Goal: Task Accomplishment & Management: Complete application form

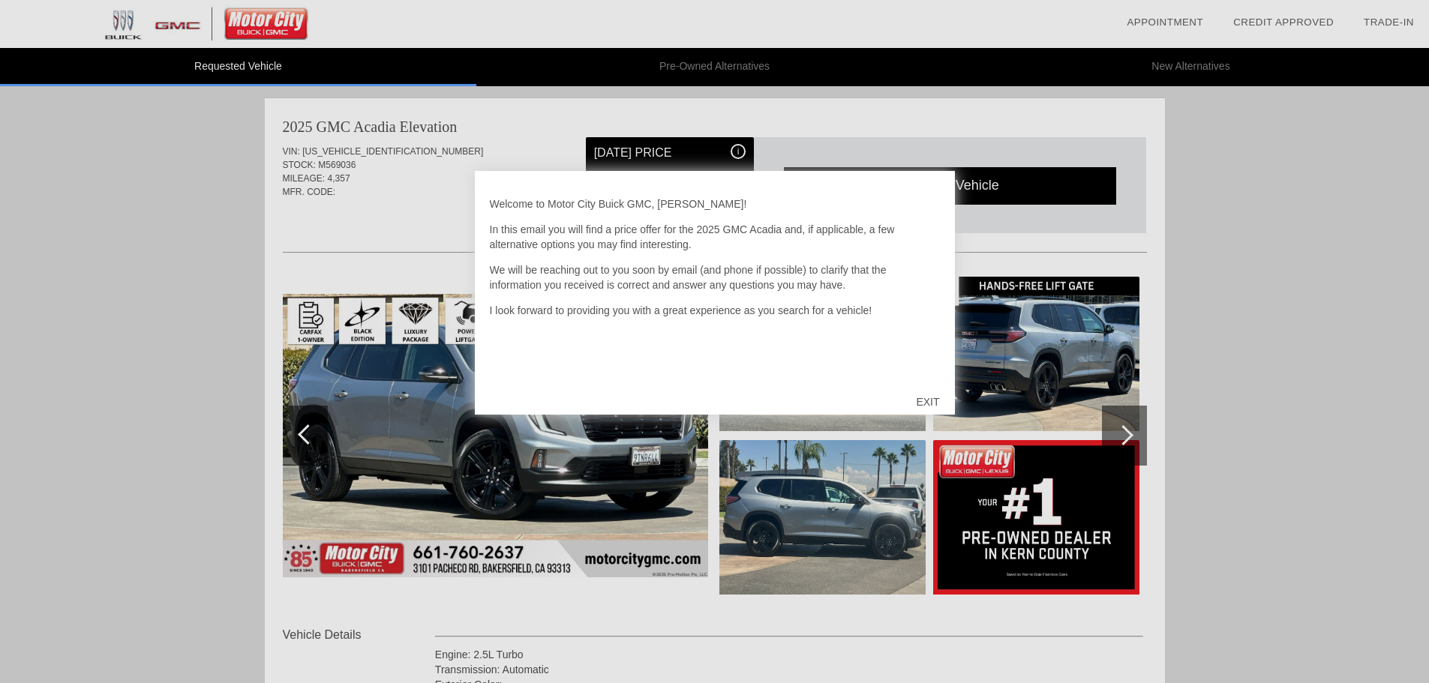
click at [923, 400] on div "EXIT" at bounding box center [927, 402] width 53 height 45
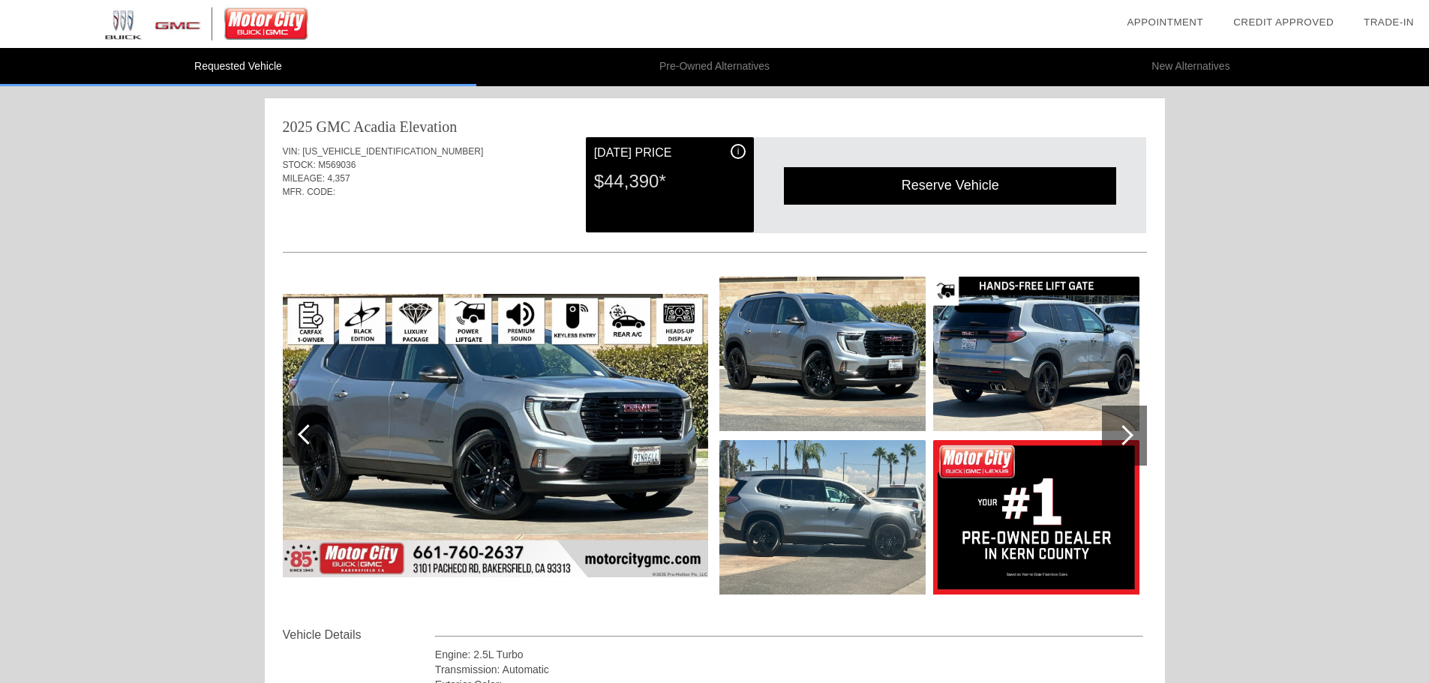
click at [826, 338] on img at bounding box center [822, 354] width 206 height 155
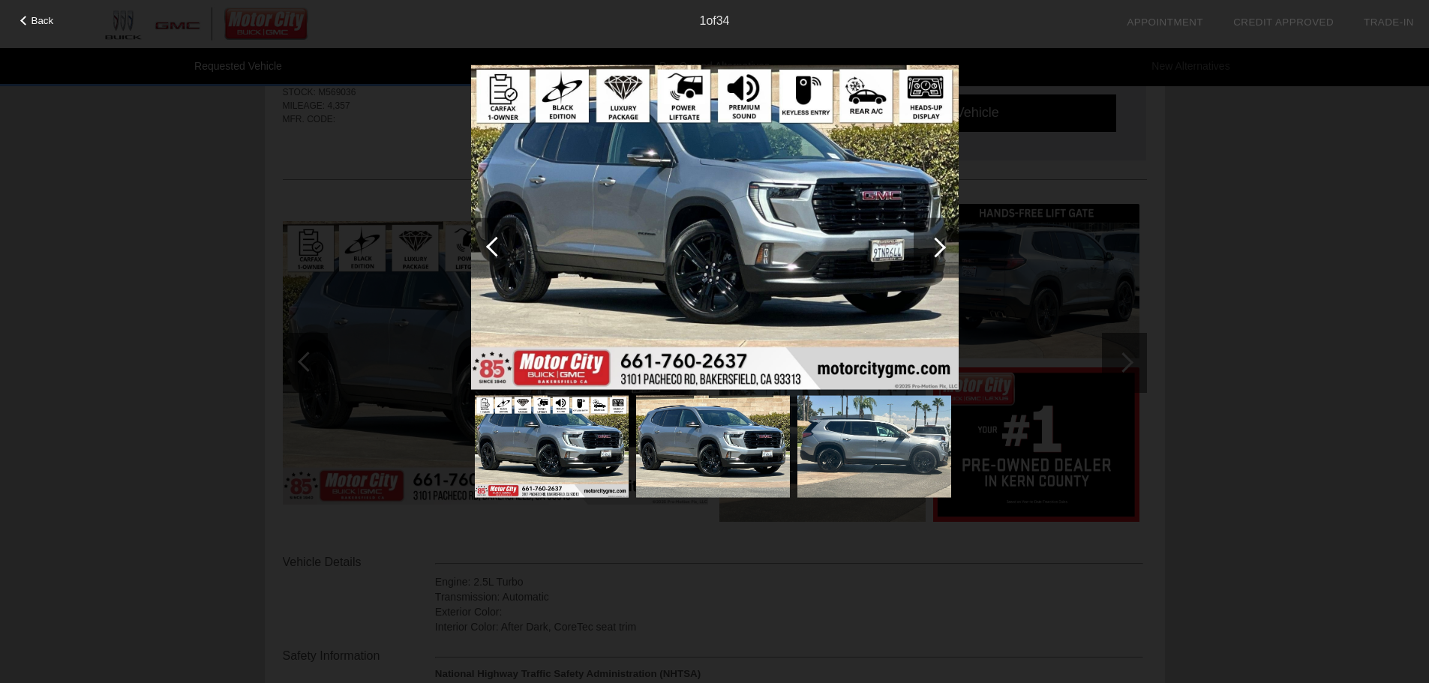
scroll to position [75, 0]
click at [718, 430] on img at bounding box center [713, 446] width 154 height 103
click at [848, 300] on img at bounding box center [715, 227] width 488 height 325
click at [938, 251] on div at bounding box center [936, 247] width 20 height 20
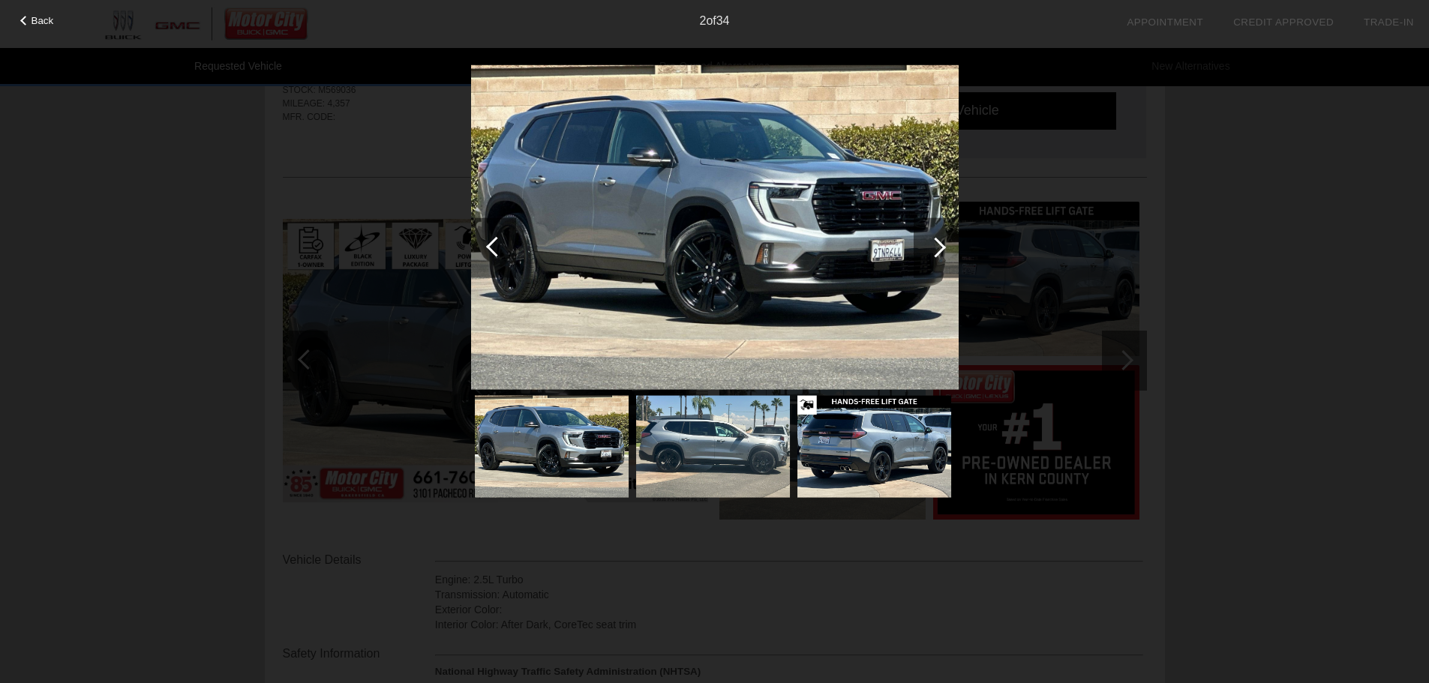
click at [938, 251] on div at bounding box center [936, 247] width 20 height 20
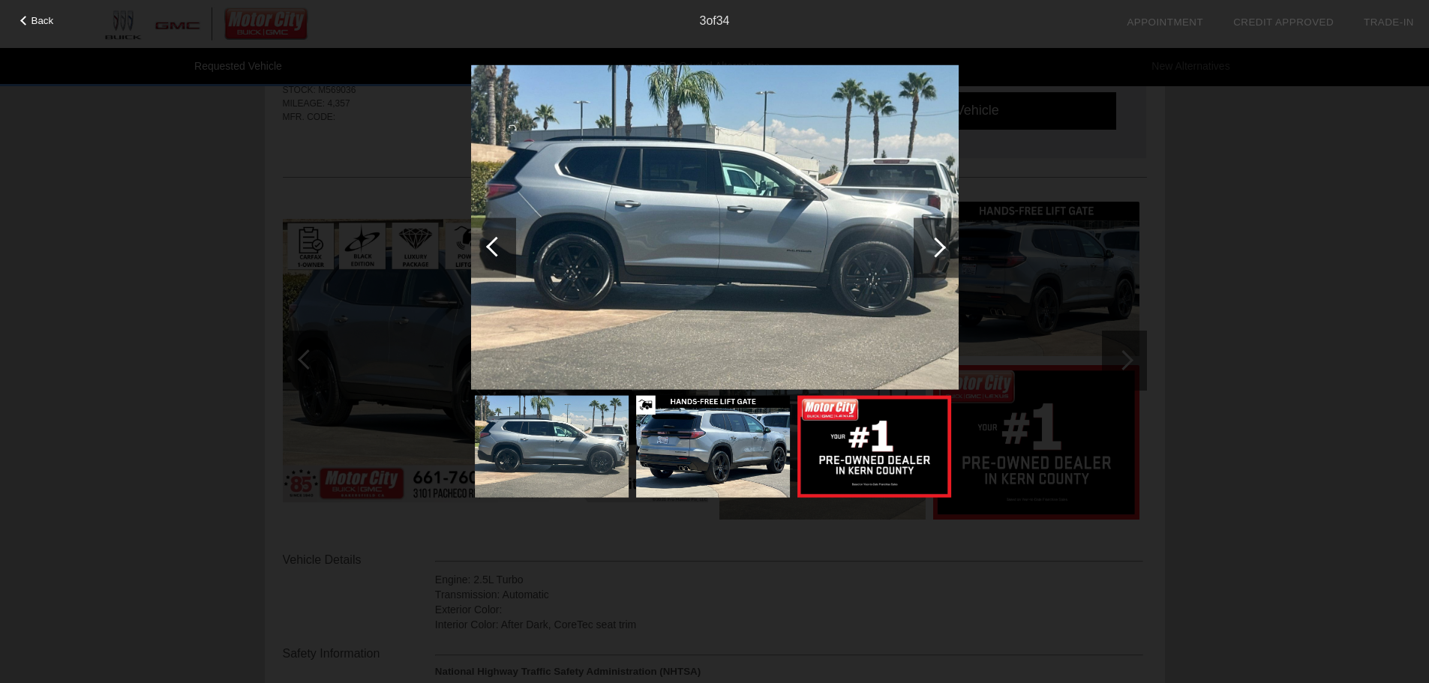
click at [936, 251] on div at bounding box center [936, 247] width 20 height 20
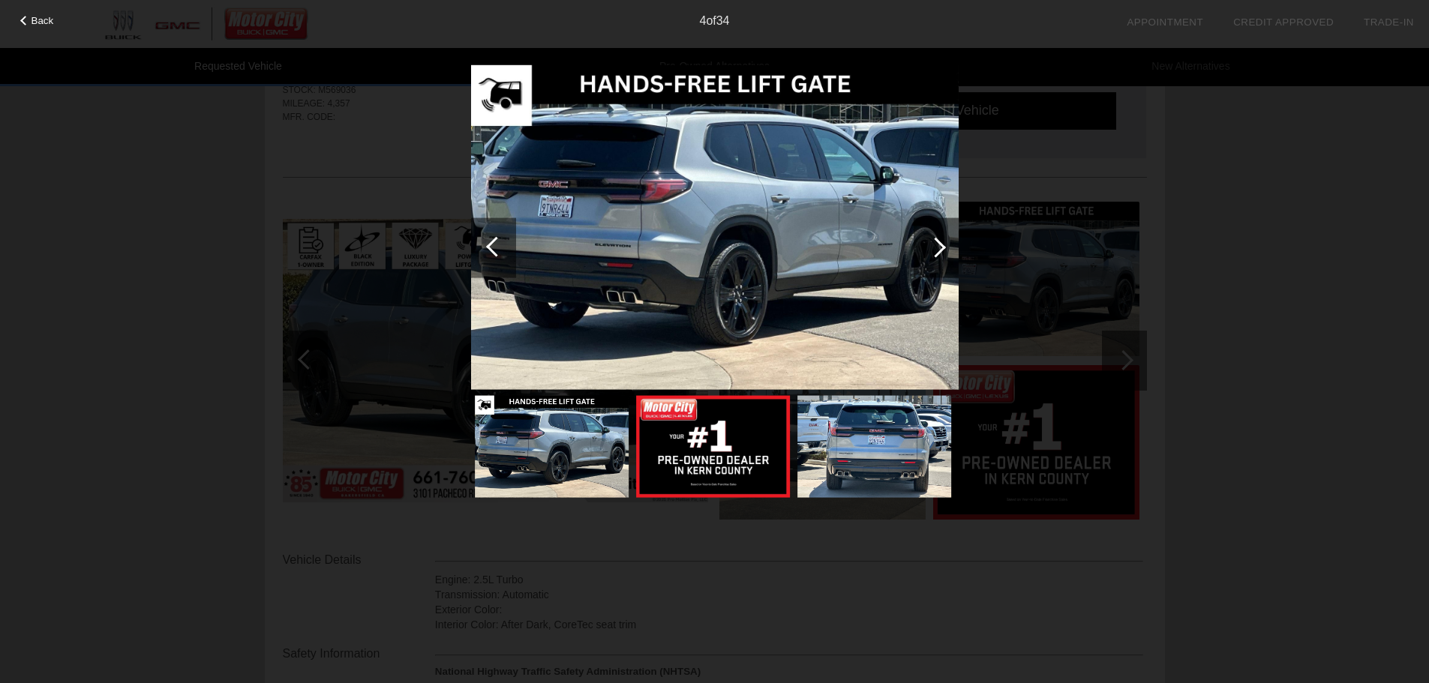
click at [936, 251] on div at bounding box center [936, 247] width 20 height 20
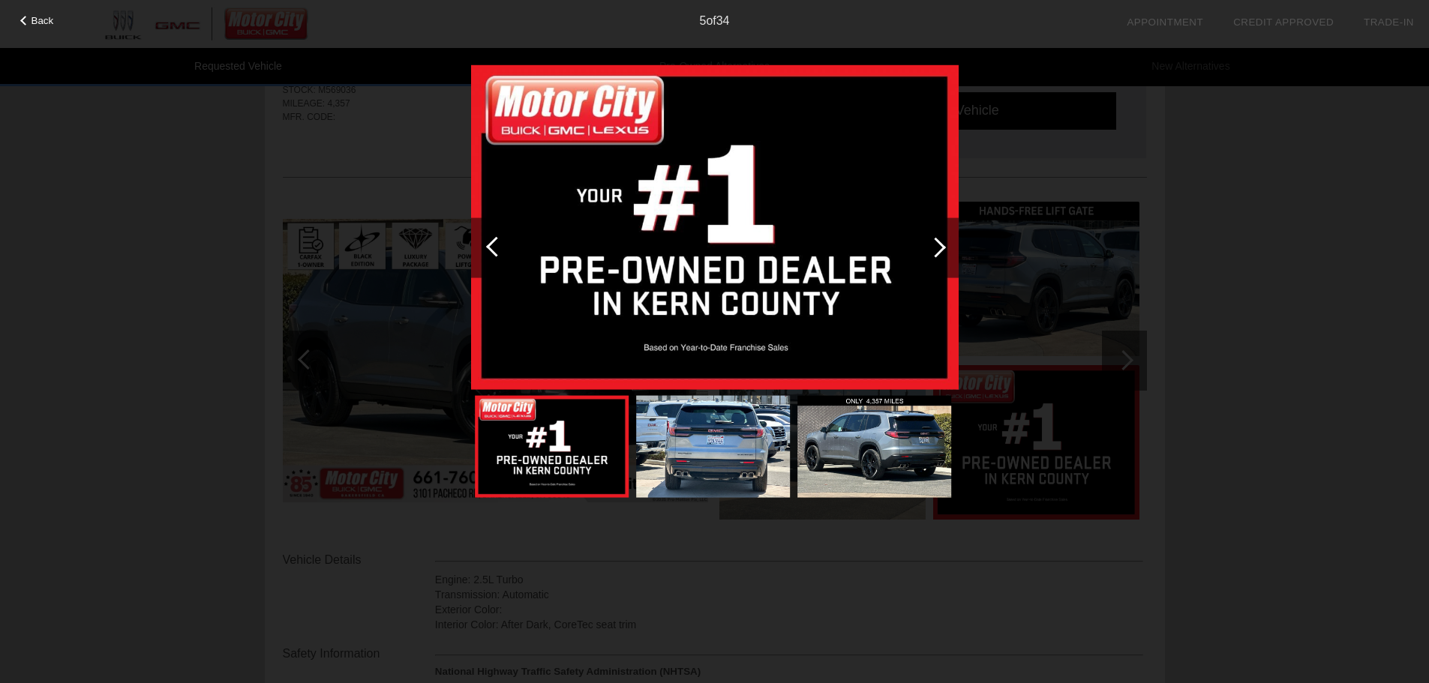
click at [936, 251] on div at bounding box center [936, 247] width 20 height 20
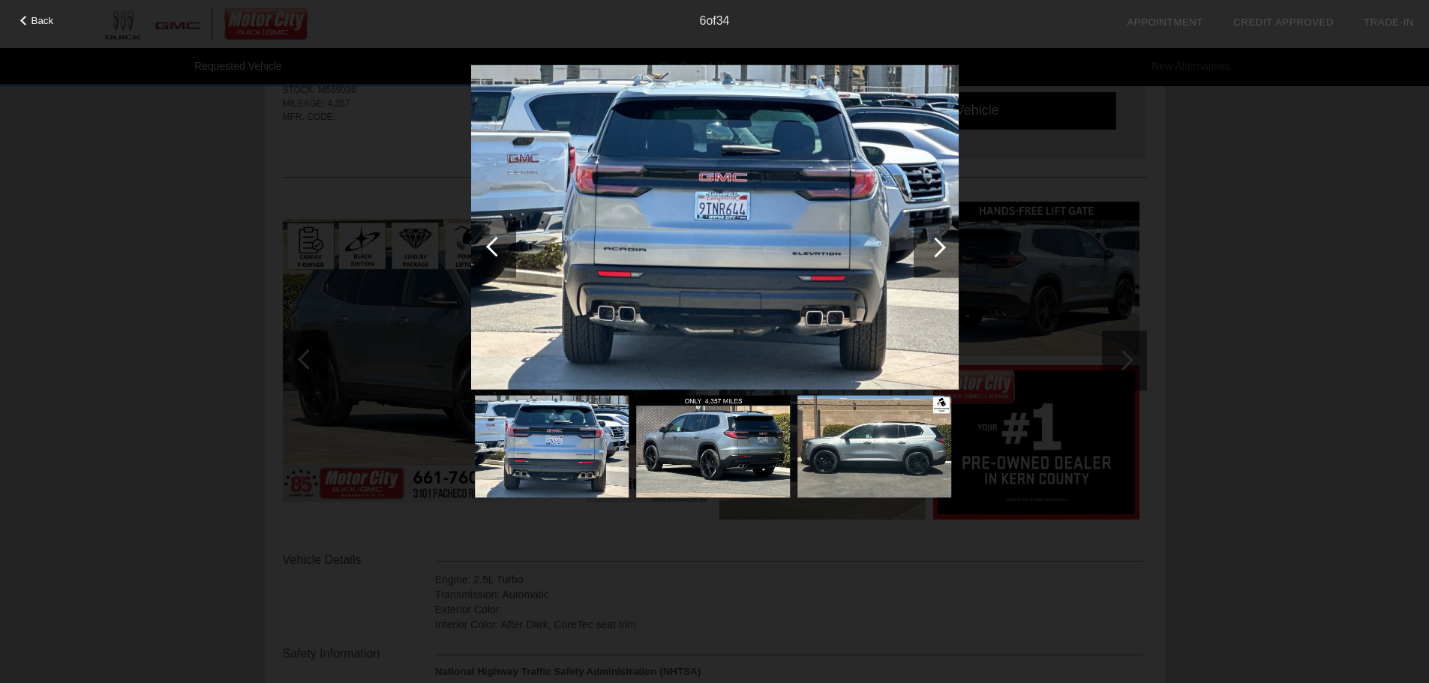
click at [936, 251] on div at bounding box center [936, 247] width 20 height 20
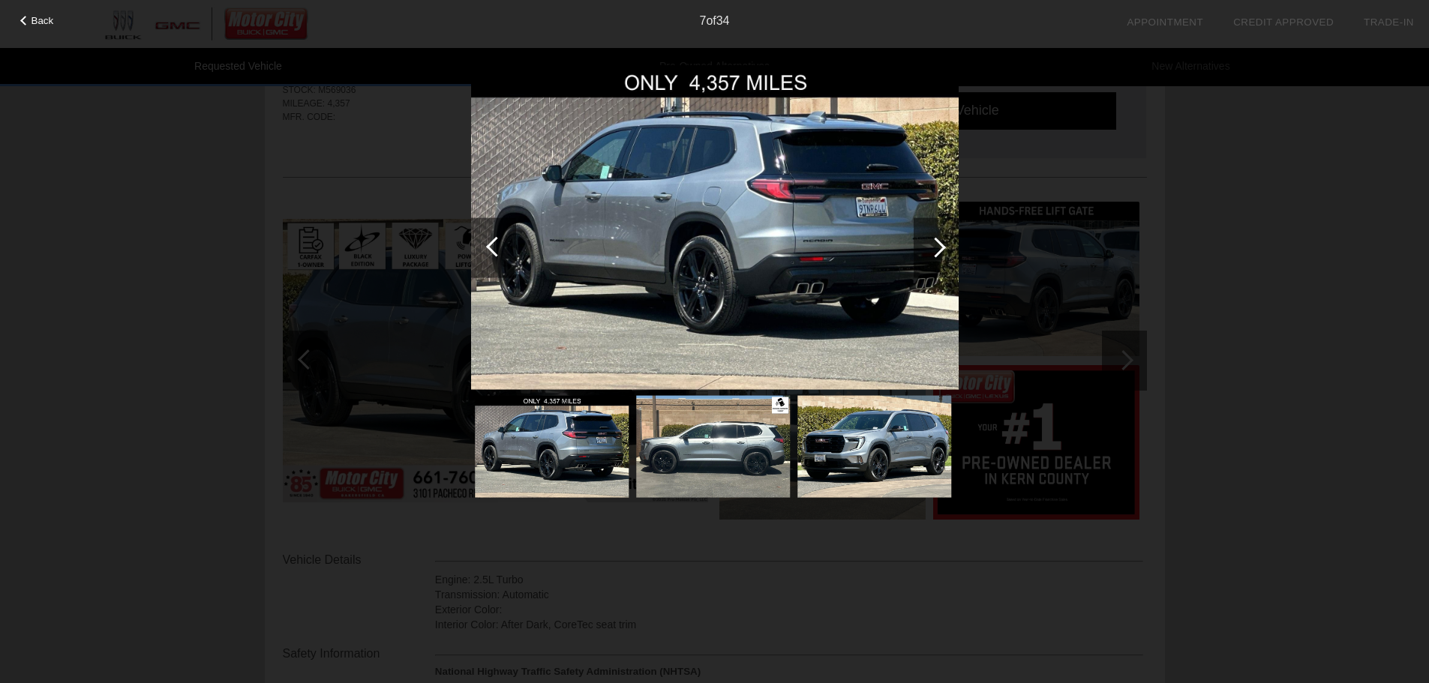
click at [936, 251] on div at bounding box center [936, 247] width 20 height 20
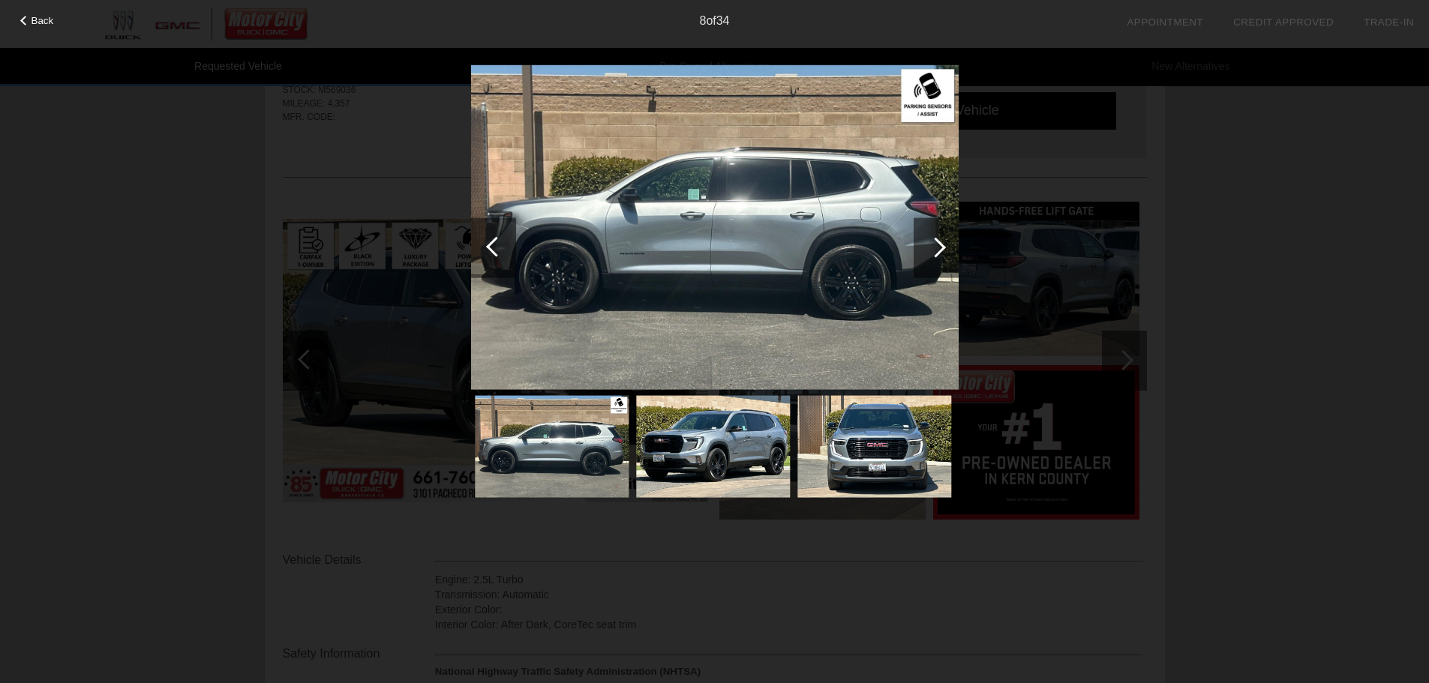
click at [936, 251] on div at bounding box center [936, 247] width 20 height 20
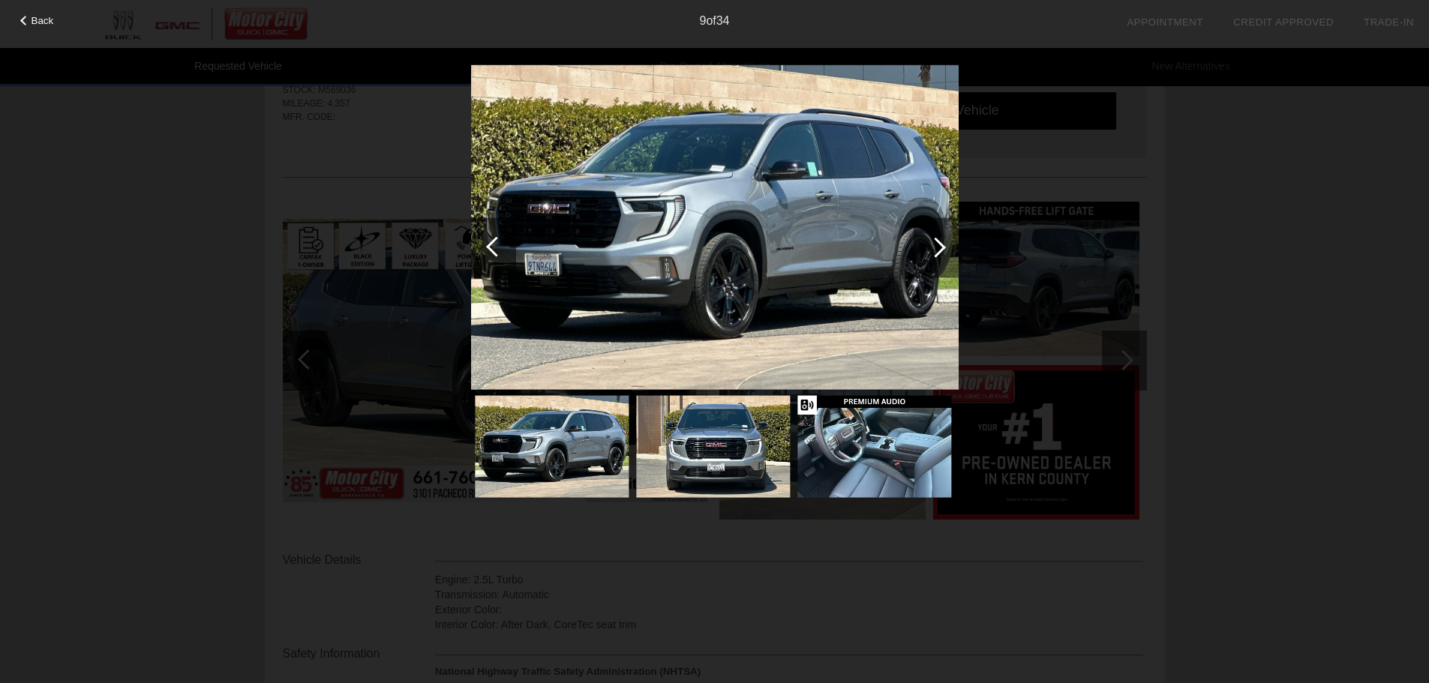
click at [936, 251] on div at bounding box center [936, 247] width 20 height 20
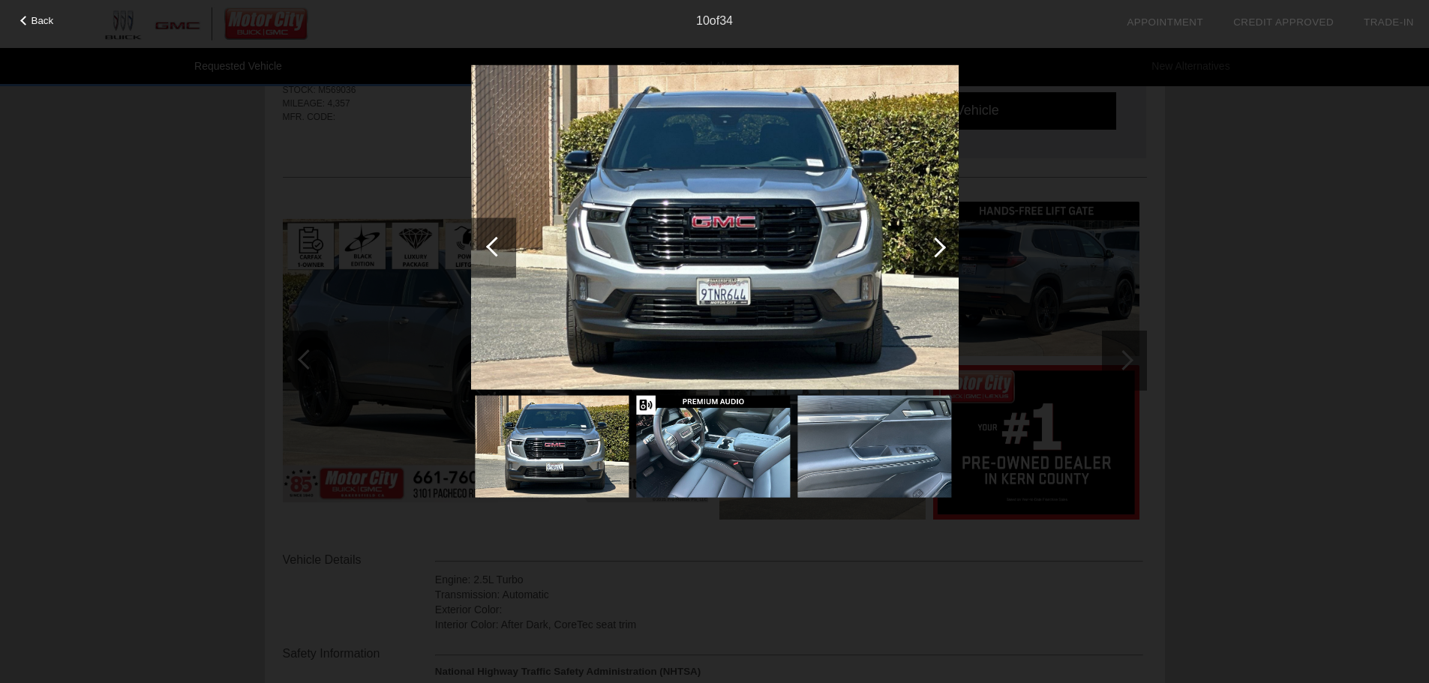
click at [936, 251] on div at bounding box center [936, 247] width 20 height 20
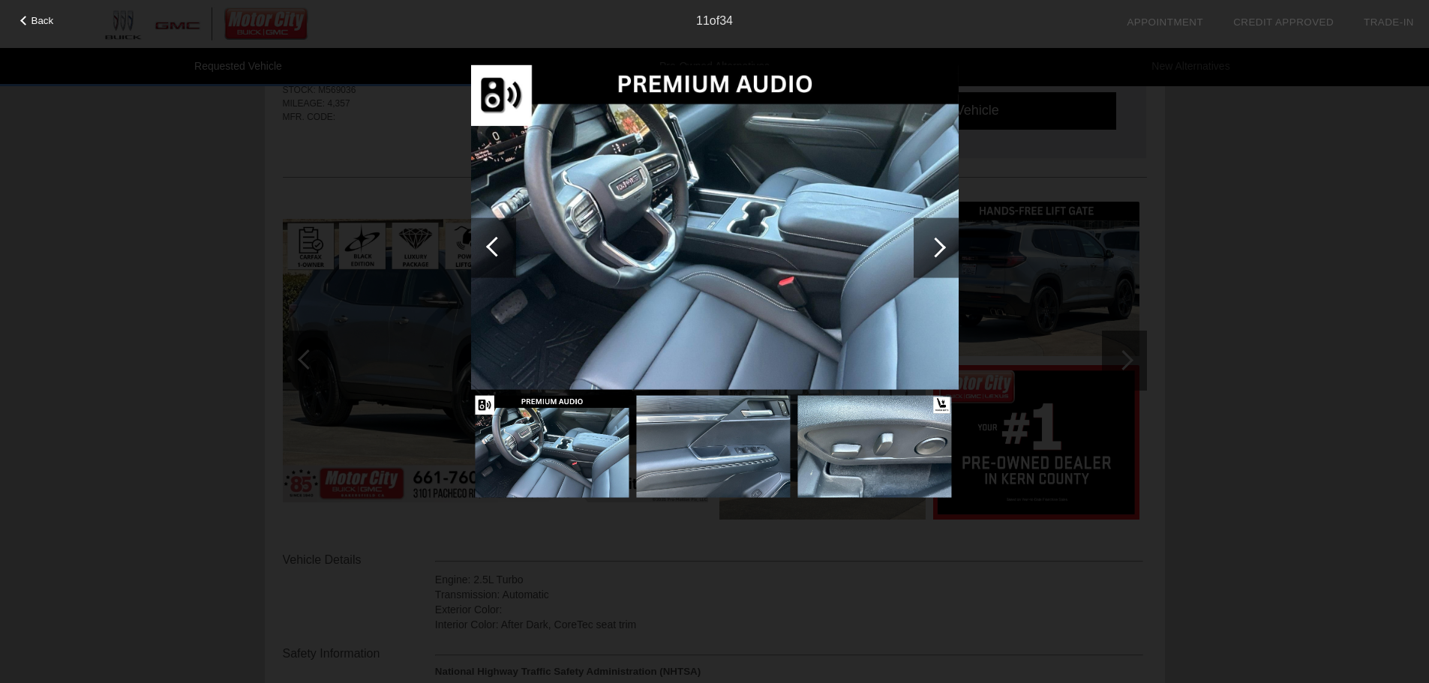
click at [936, 251] on div at bounding box center [936, 247] width 20 height 20
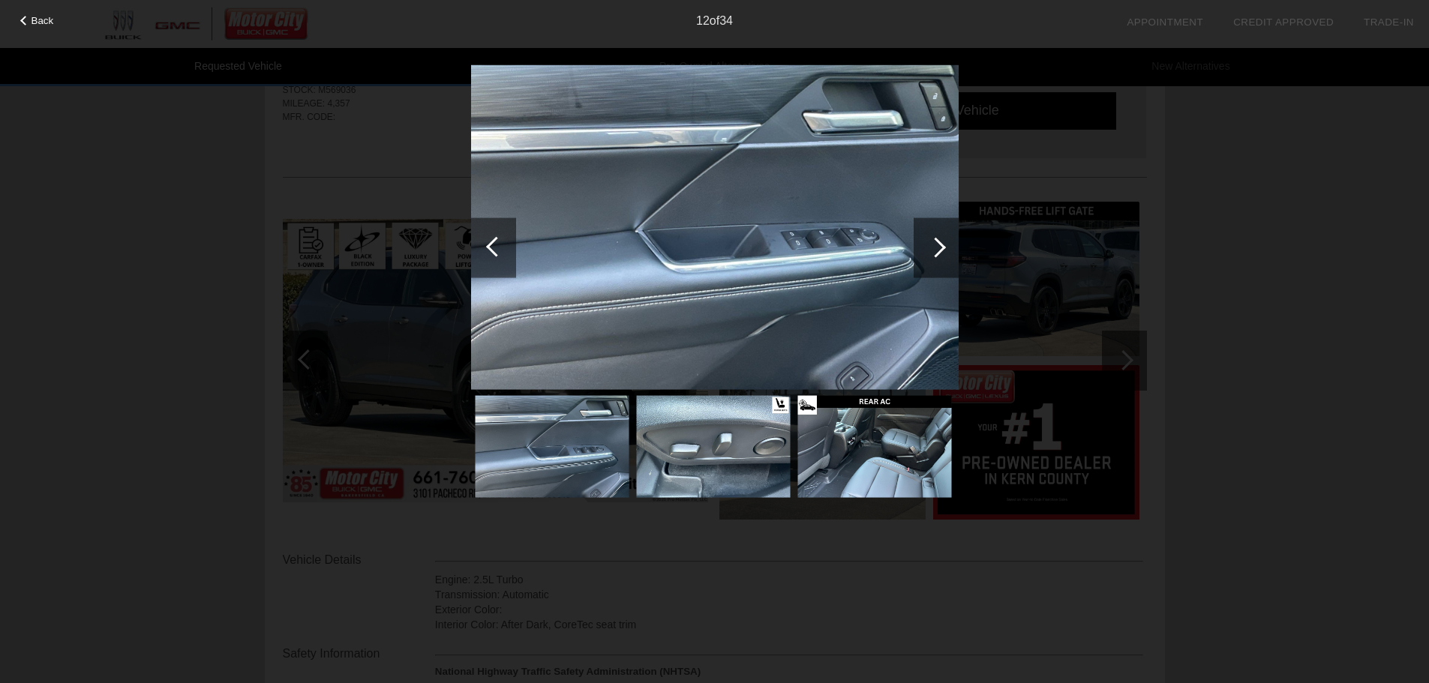
click at [936, 251] on div at bounding box center [936, 247] width 20 height 20
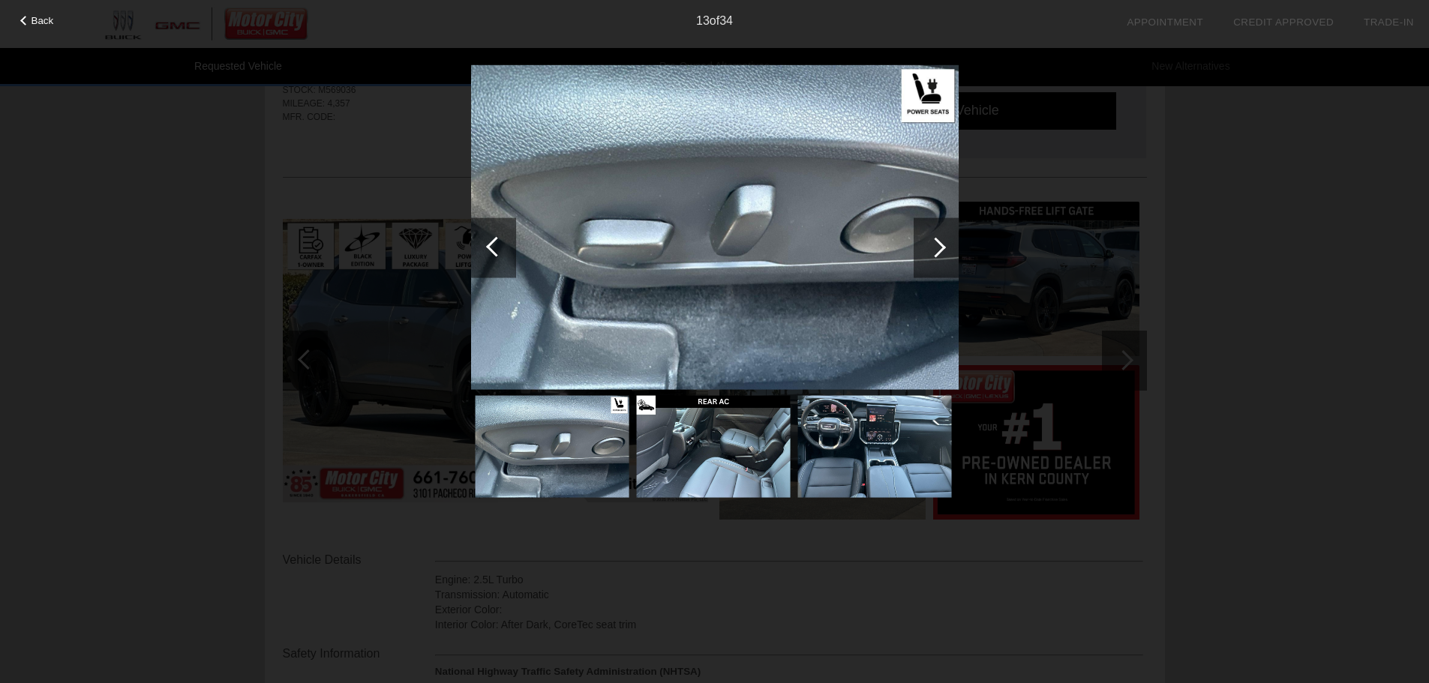
click at [936, 251] on div at bounding box center [936, 247] width 20 height 20
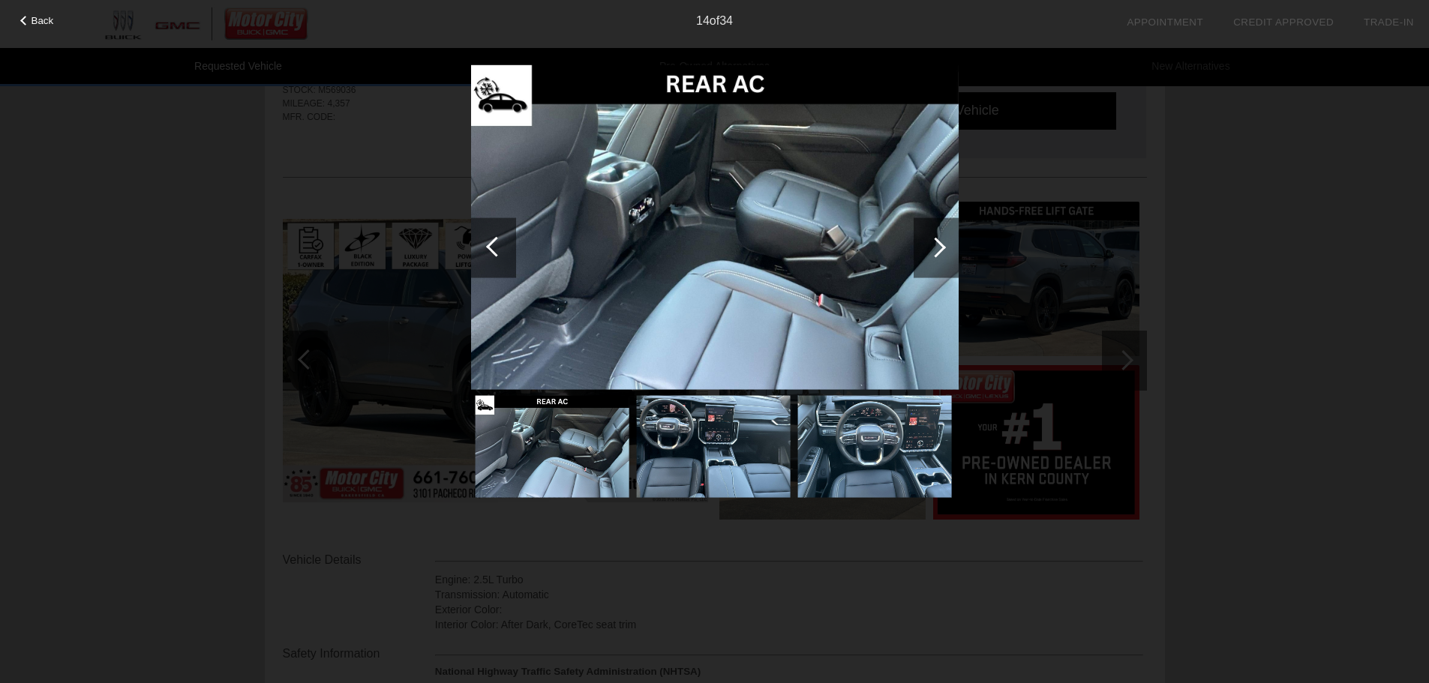
click at [936, 251] on div at bounding box center [936, 247] width 20 height 20
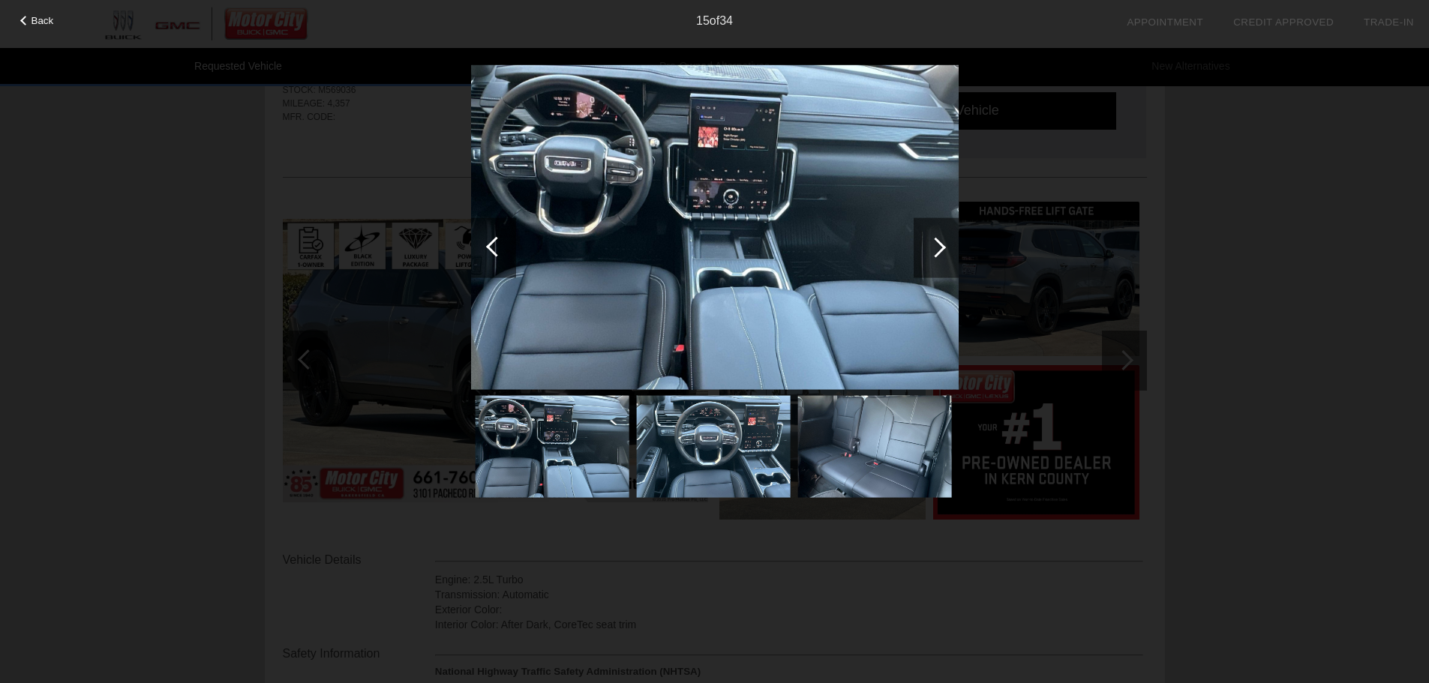
click at [936, 251] on div at bounding box center [936, 247] width 20 height 20
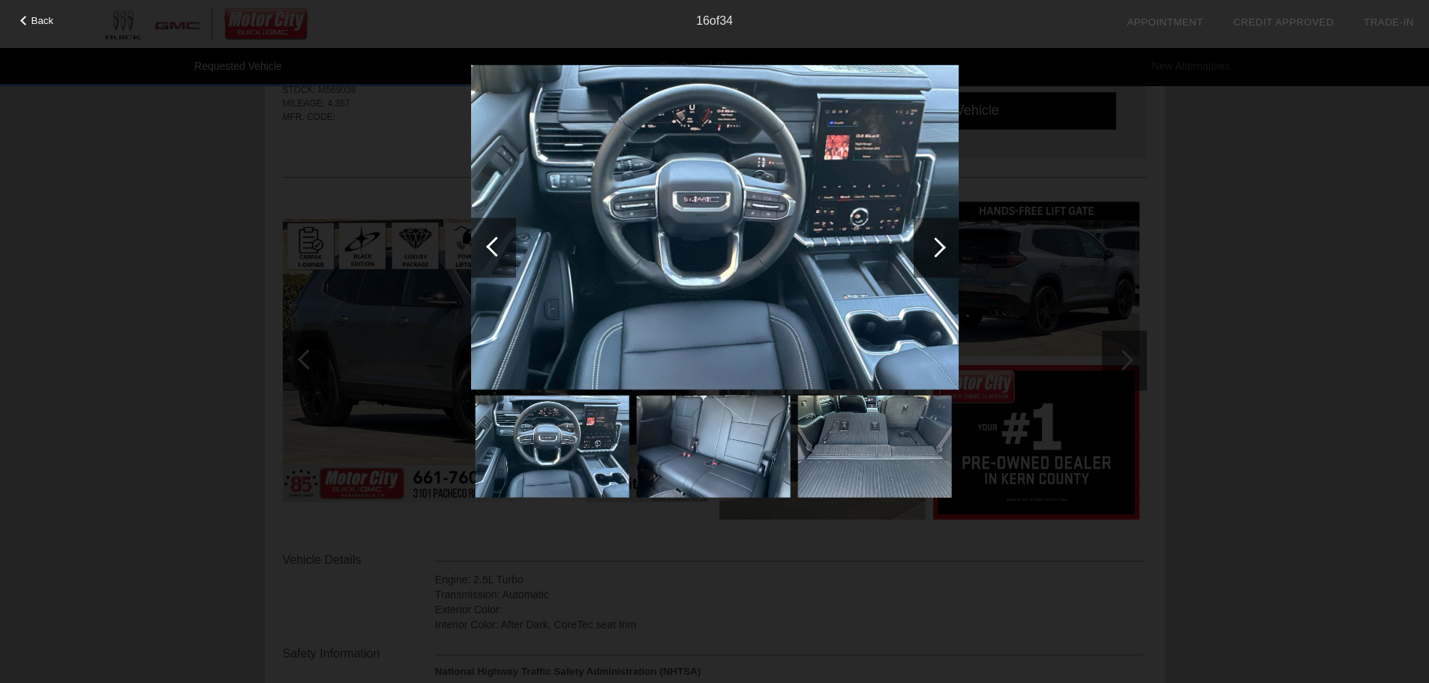
click at [936, 251] on div at bounding box center [936, 247] width 20 height 20
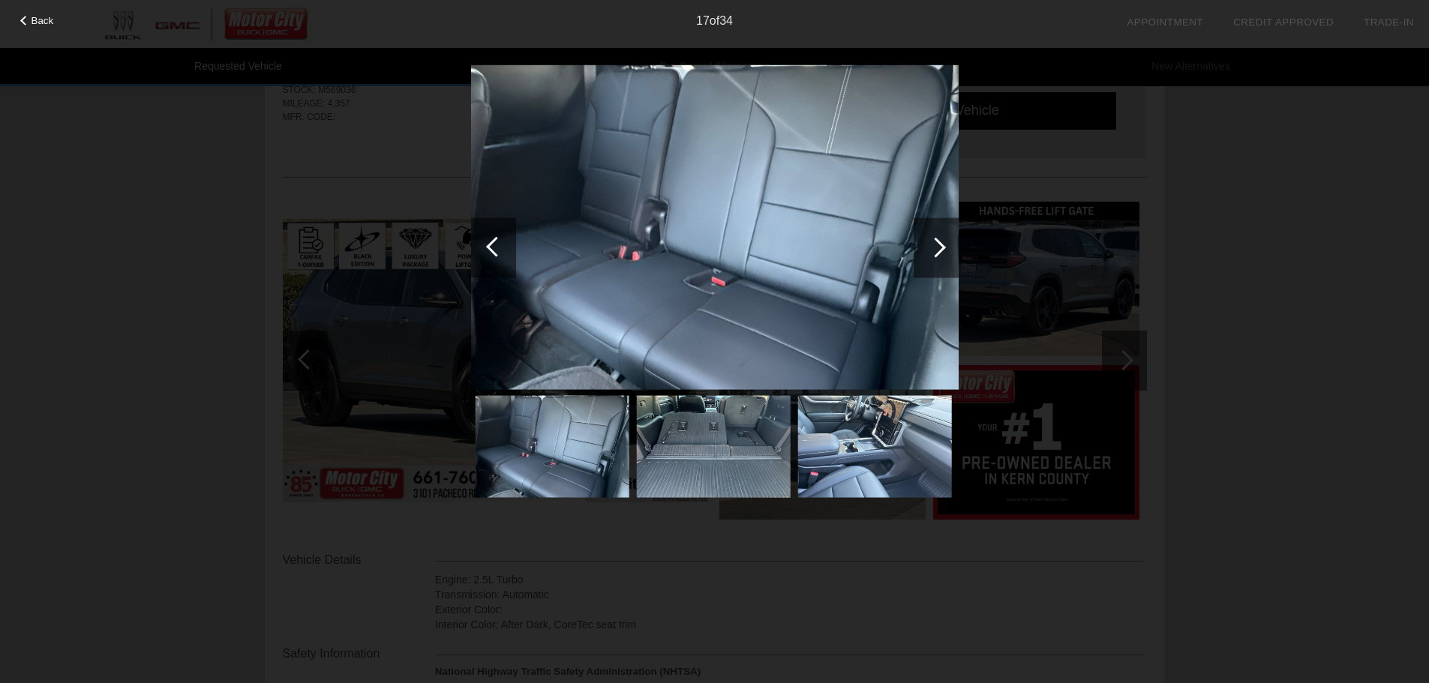
click at [936, 251] on div at bounding box center [936, 247] width 20 height 20
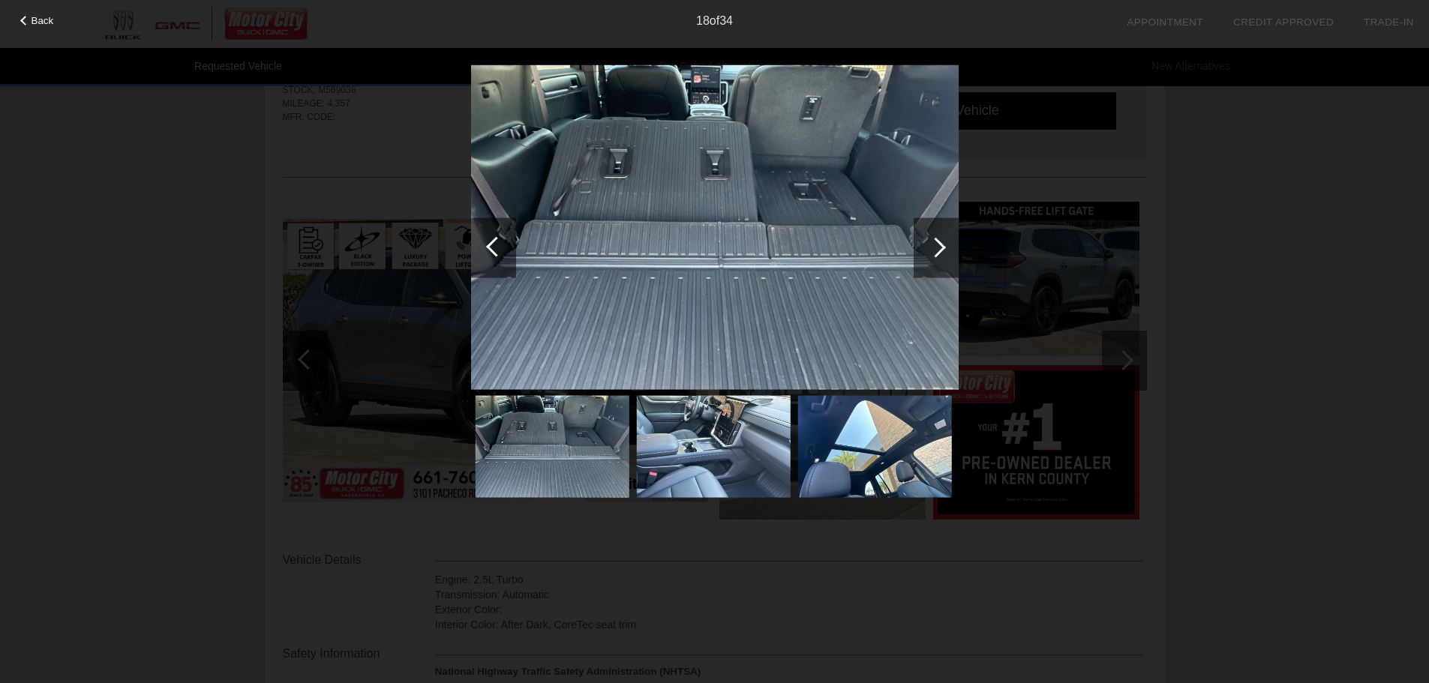
click at [936, 251] on div at bounding box center [936, 247] width 20 height 20
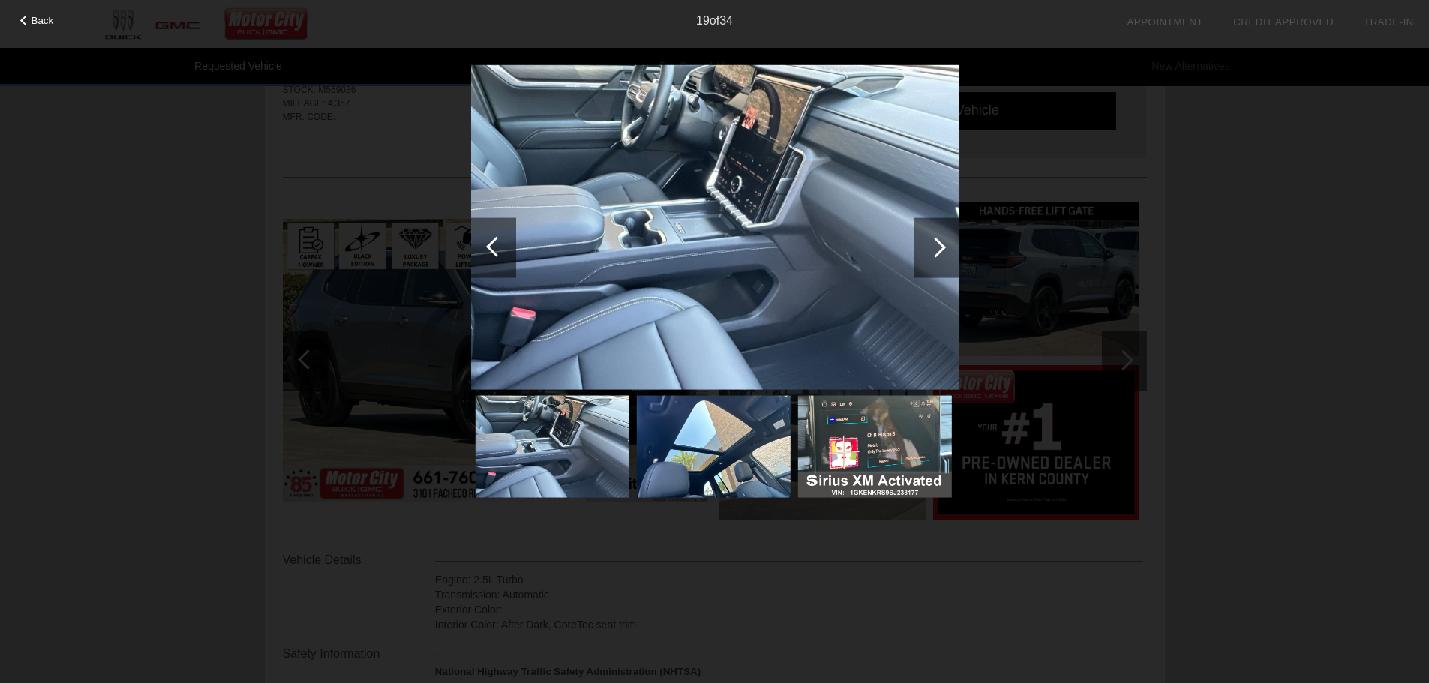
click at [936, 251] on div at bounding box center [936, 247] width 20 height 20
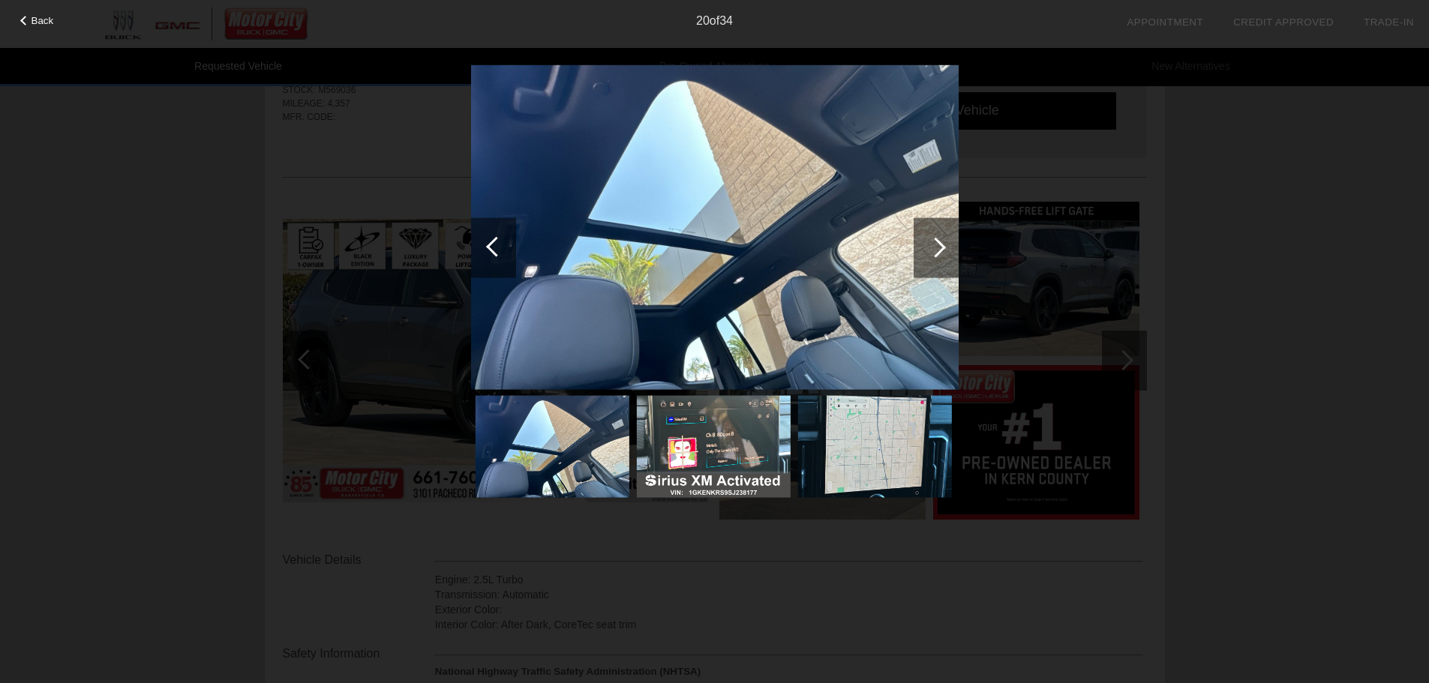
click at [936, 251] on div at bounding box center [936, 247] width 20 height 20
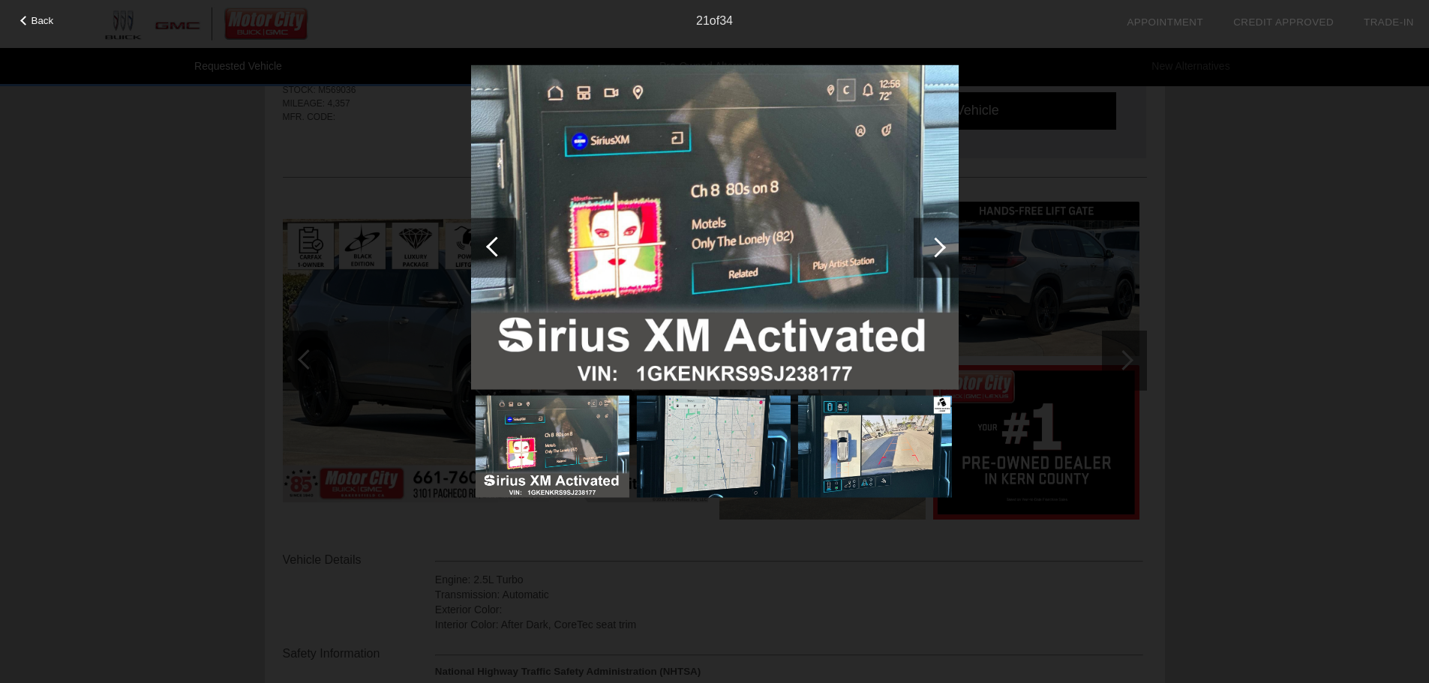
click at [936, 251] on div at bounding box center [936, 247] width 20 height 20
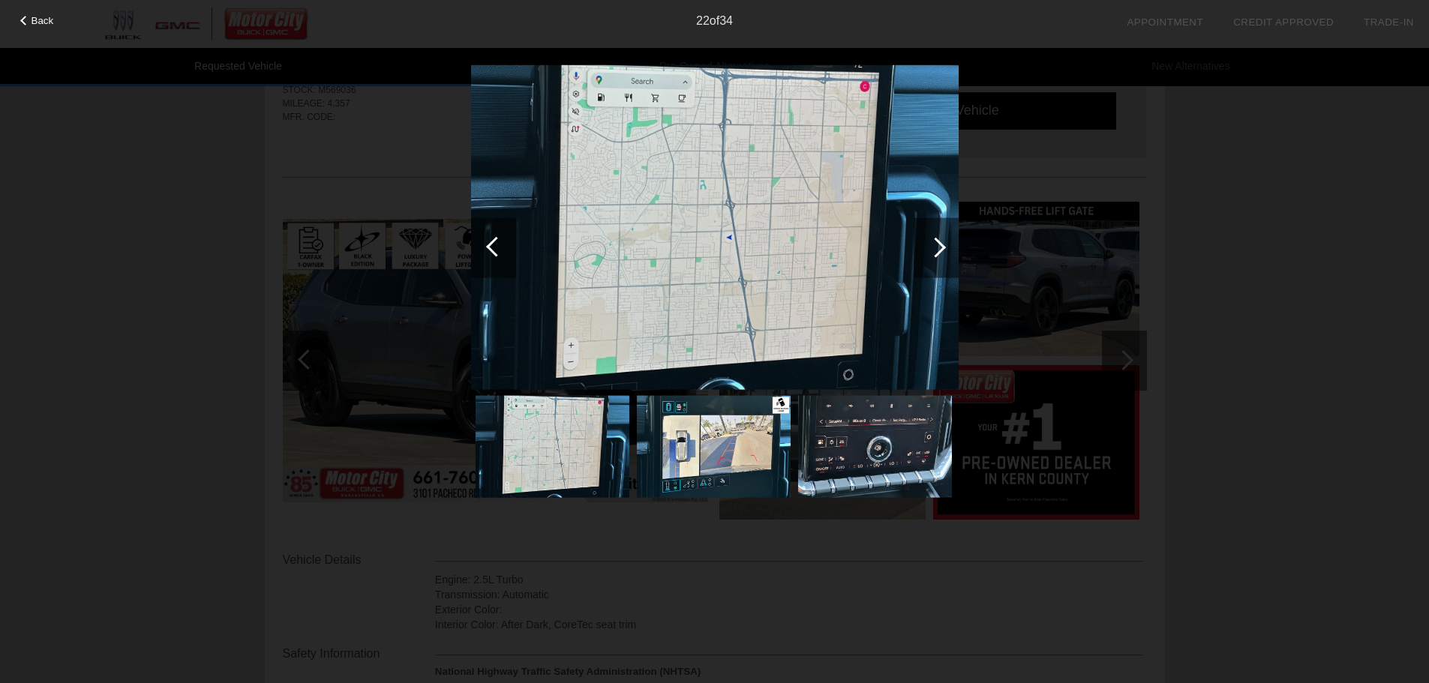
click at [936, 251] on div at bounding box center [936, 247] width 20 height 20
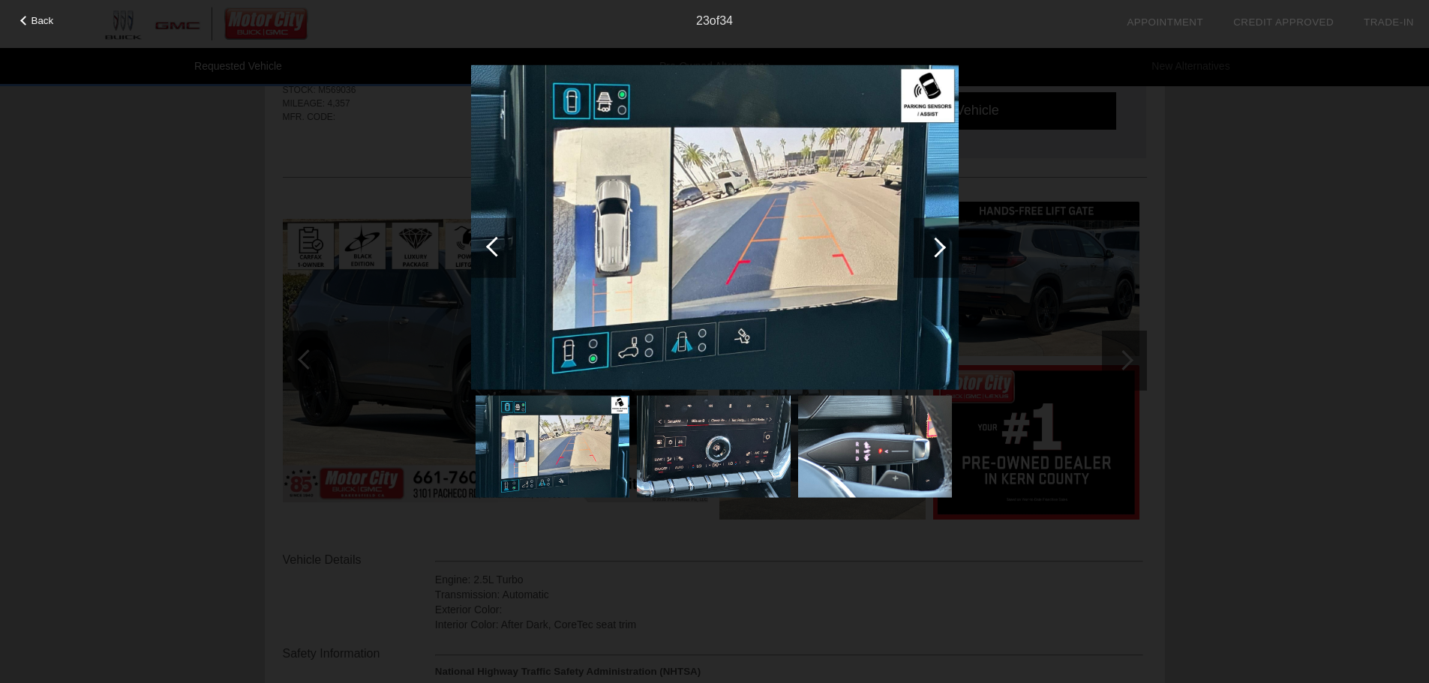
click at [936, 251] on div at bounding box center [936, 247] width 20 height 20
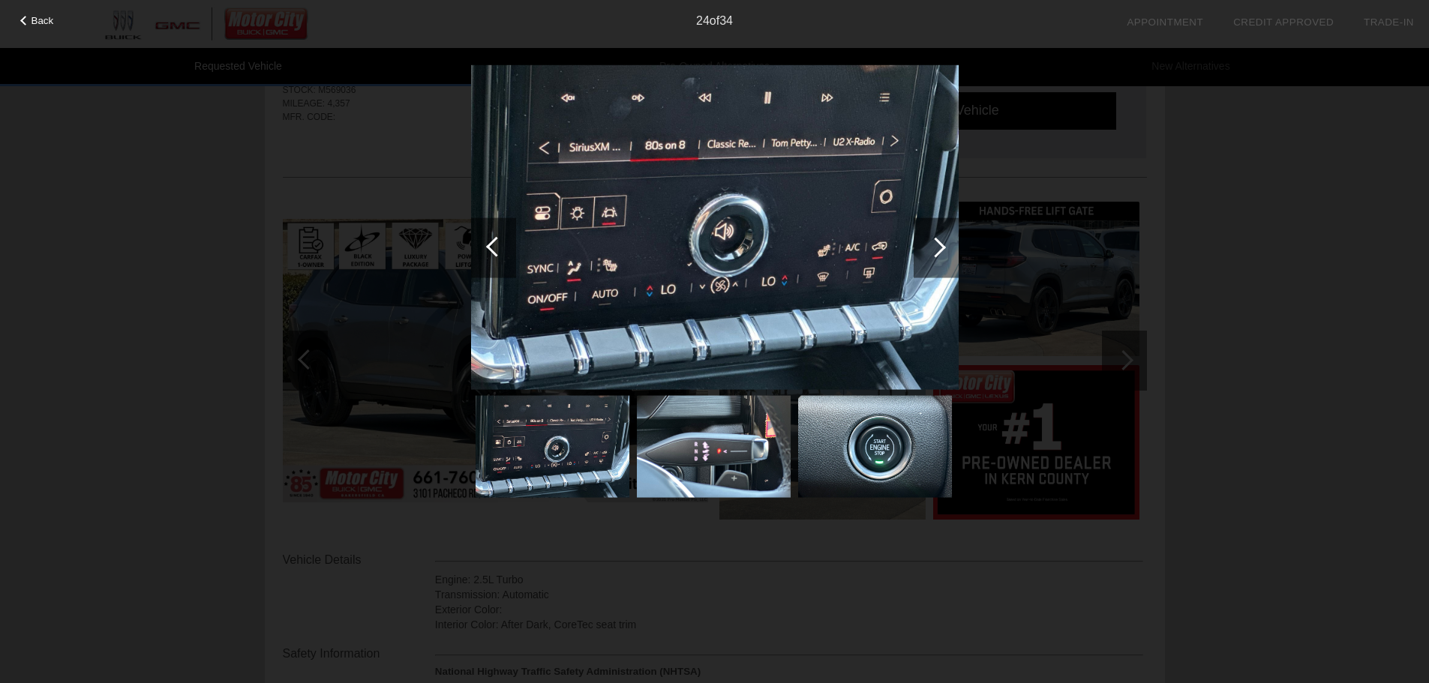
click at [936, 251] on div at bounding box center [936, 247] width 20 height 20
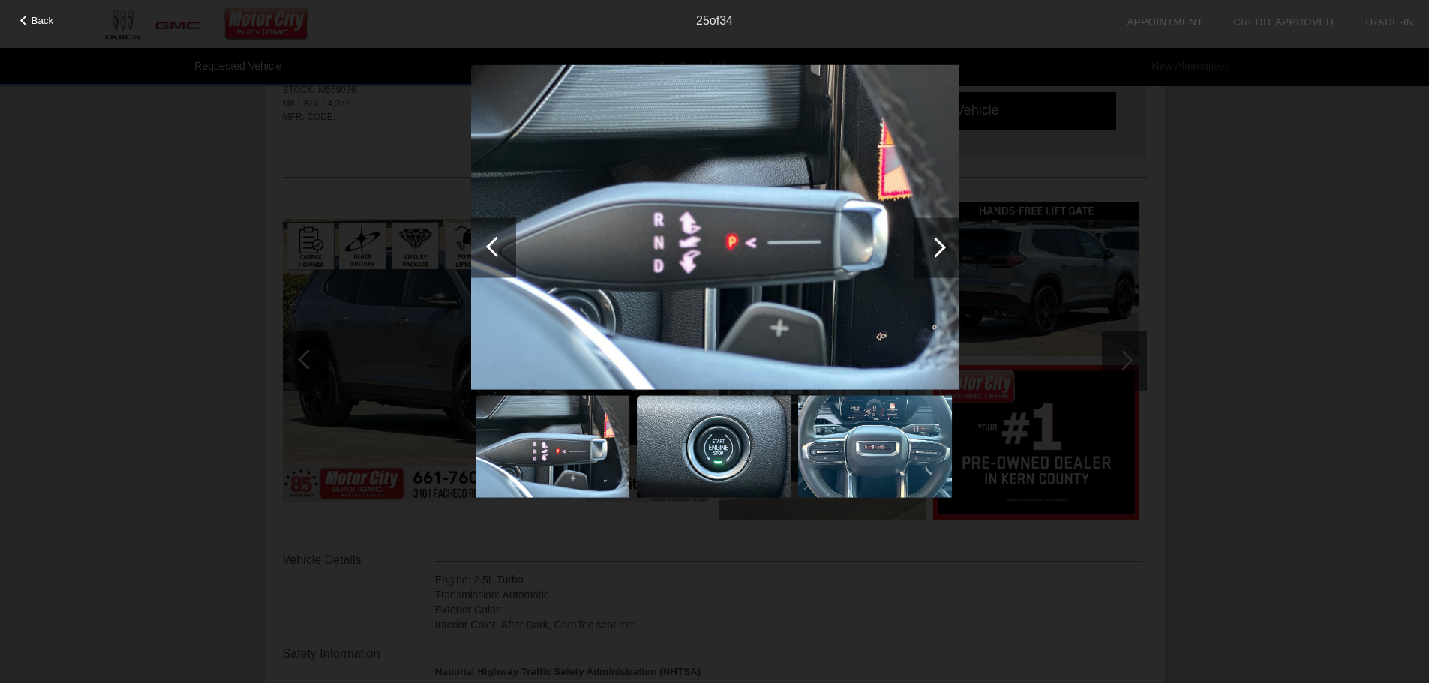
click at [936, 251] on div at bounding box center [936, 247] width 20 height 20
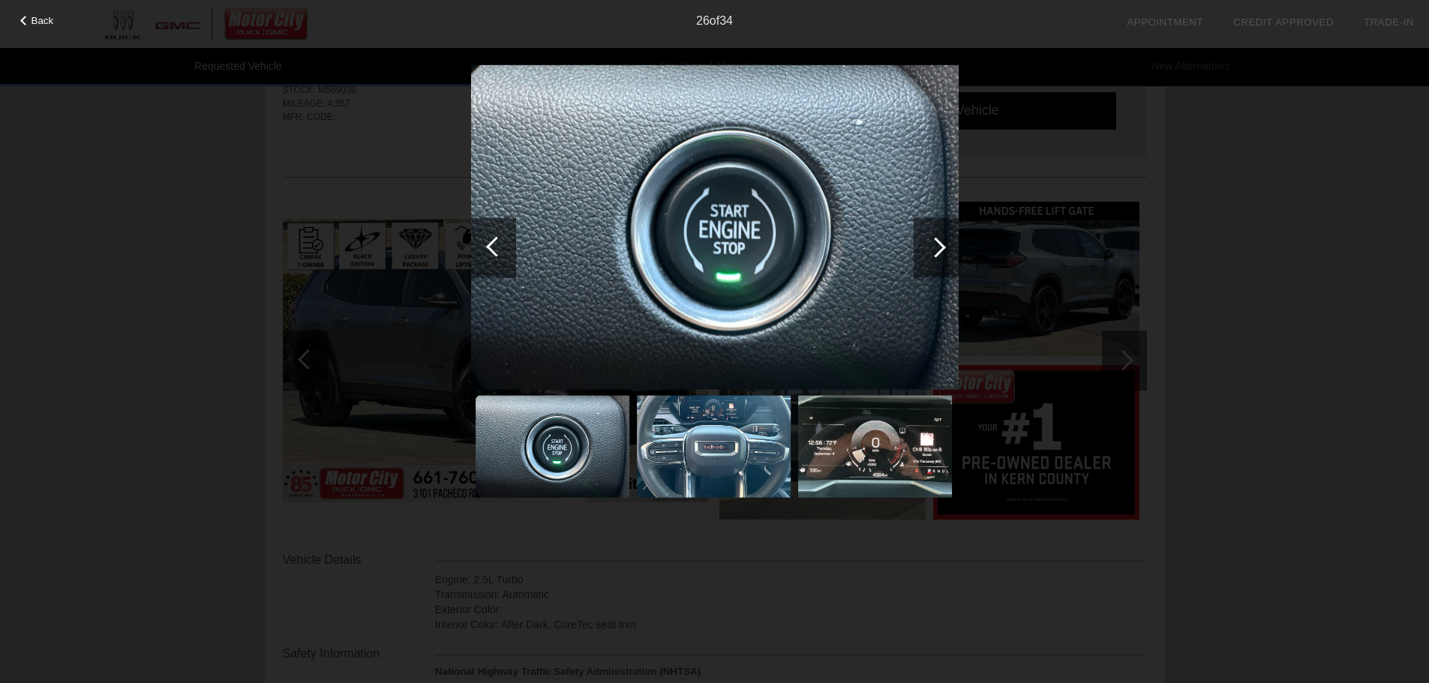
click at [936, 251] on div at bounding box center [936, 247] width 20 height 20
